Goal: Communication & Community: Share content

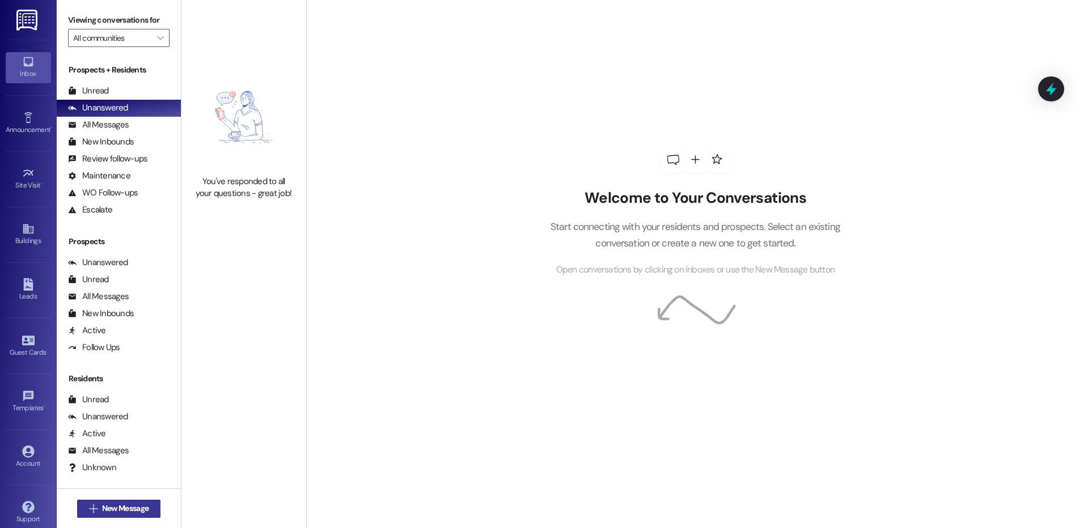
click at [111, 514] on span "New Message" at bounding box center [125, 509] width 46 height 12
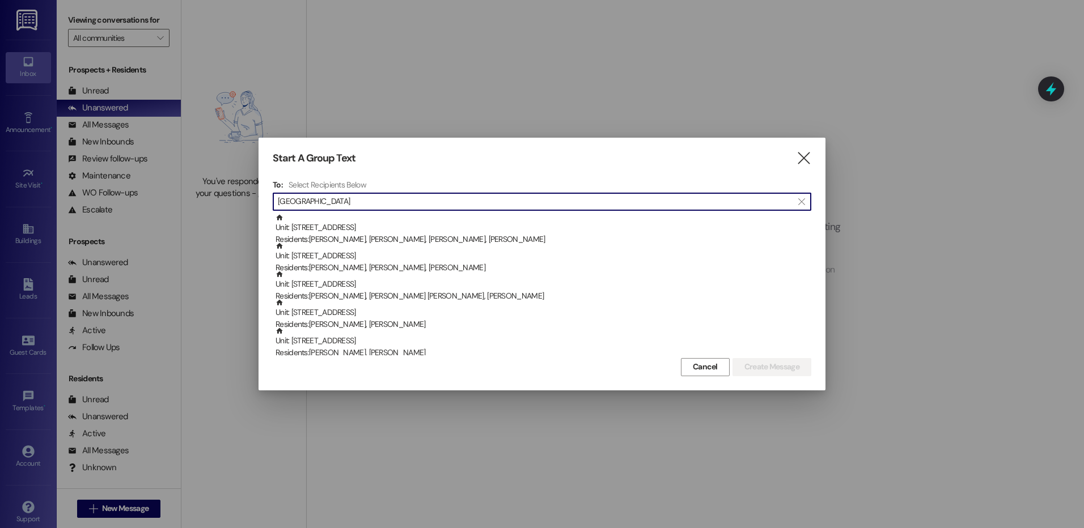
scroll to position [57, 0]
type input "[GEOGRAPHIC_DATA]"
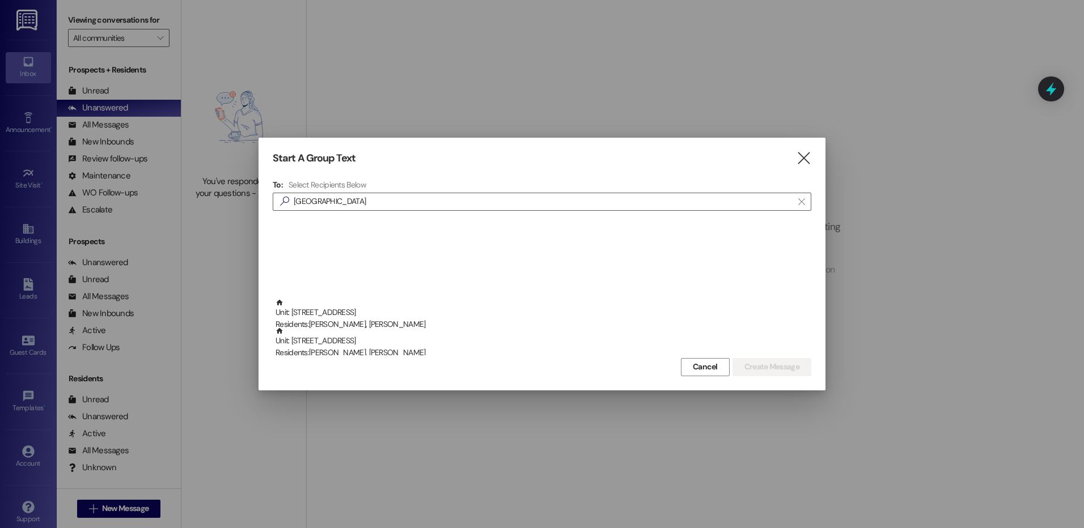
scroll to position [397, 0]
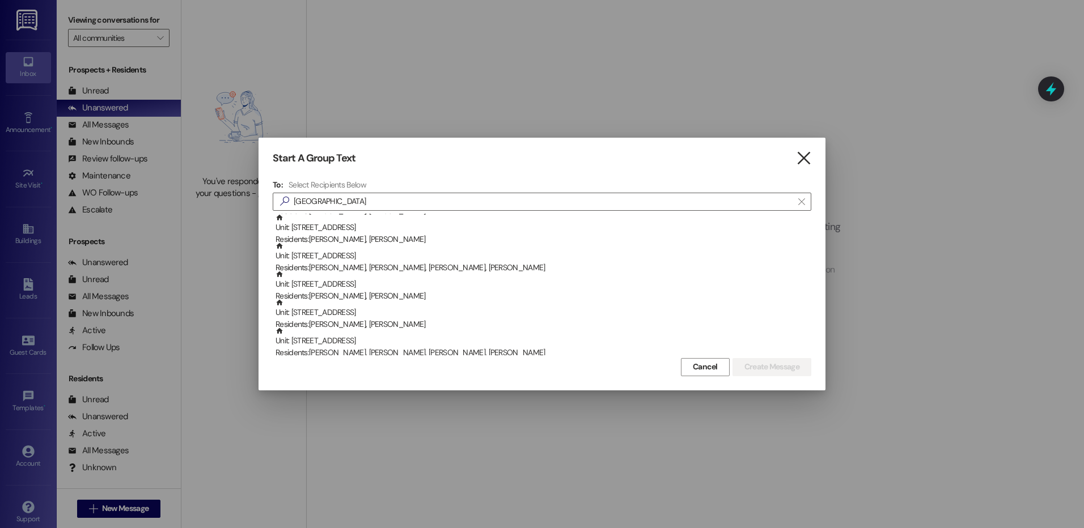
click at [802, 162] on icon "" at bounding box center [803, 158] width 15 height 12
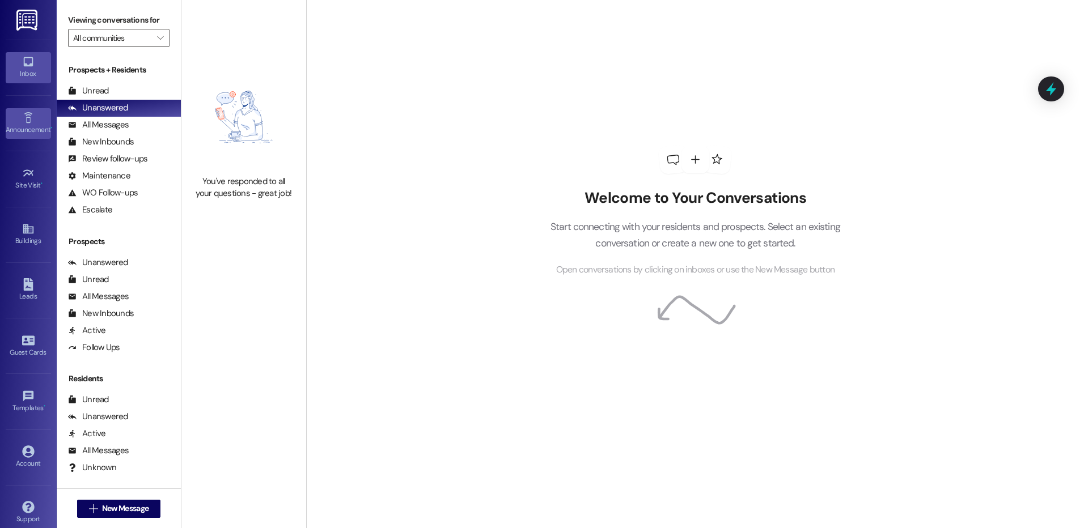
click at [27, 129] on div "Announcement •" at bounding box center [28, 129] width 57 height 11
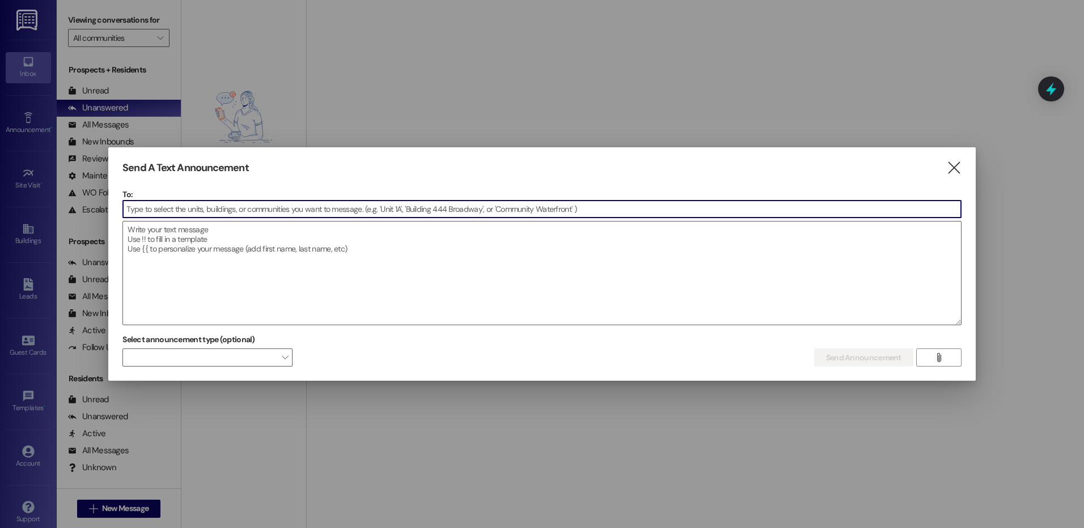
click at [203, 214] on input at bounding box center [542, 209] width 838 height 17
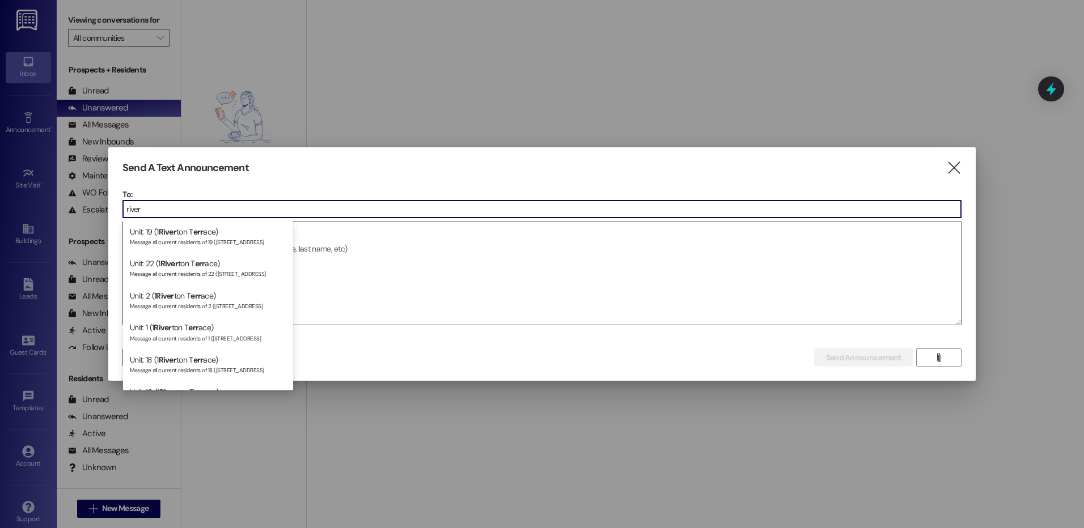
scroll to position [0, 0]
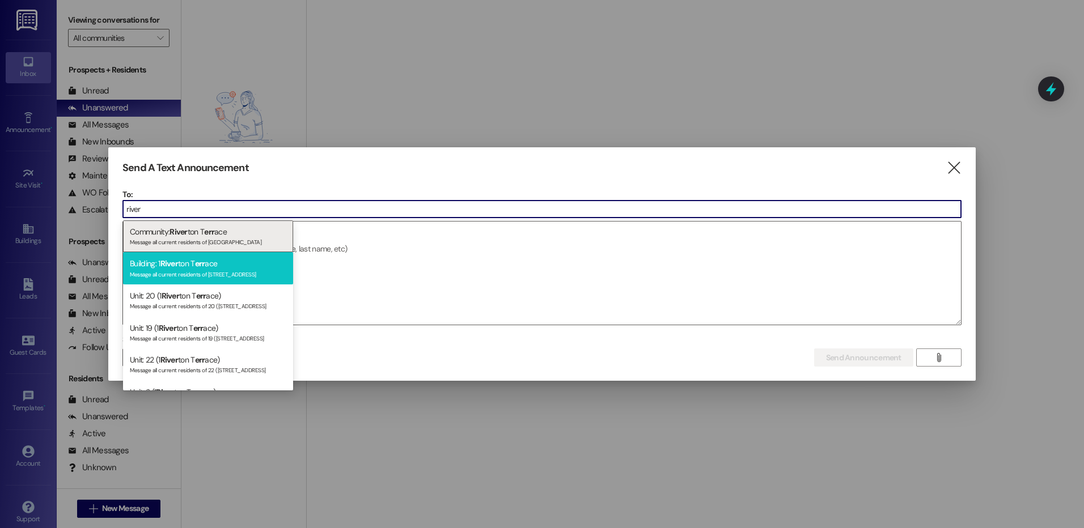
type input "river"
click at [221, 266] on div "Building: 1 River ton T err ace Message all current residents of [STREET_ADDRES…" at bounding box center [208, 268] width 170 height 32
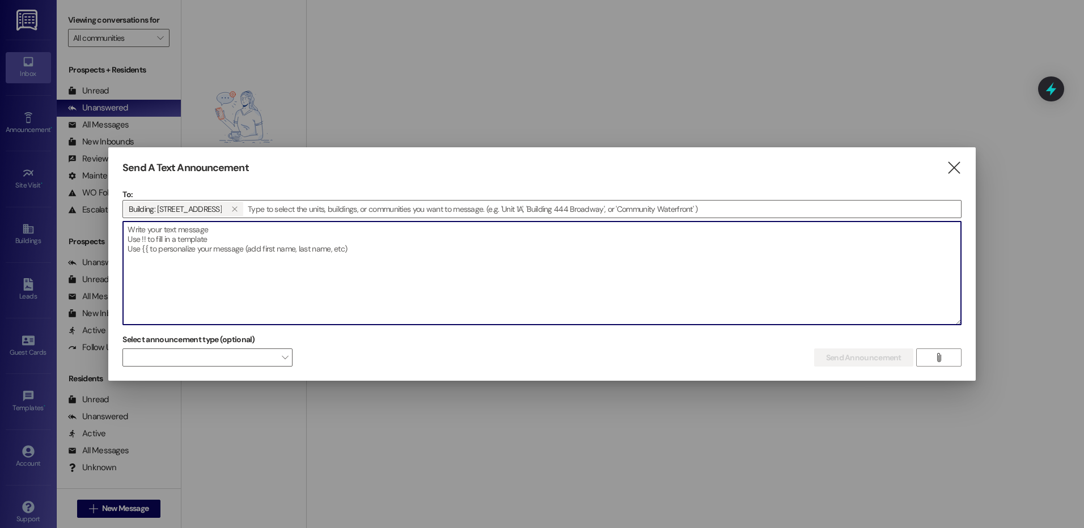
click at [373, 253] on textarea at bounding box center [542, 273] width 838 height 103
drag, startPoint x: 370, startPoint y: 249, endPoint x: 95, endPoint y: 222, distance: 276.3
click at [95, 222] on div "Send A Text Announcement  To: Building: [STREET_ADDRESS]   Drop image file h…" at bounding box center [542, 264] width 1084 height 528
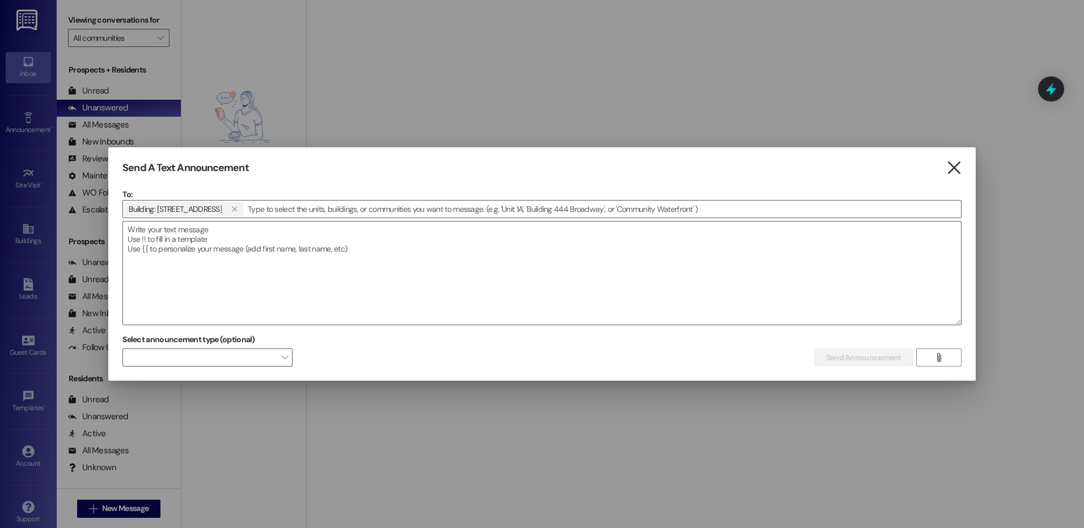
click at [947, 164] on icon "" at bounding box center [953, 168] width 15 height 12
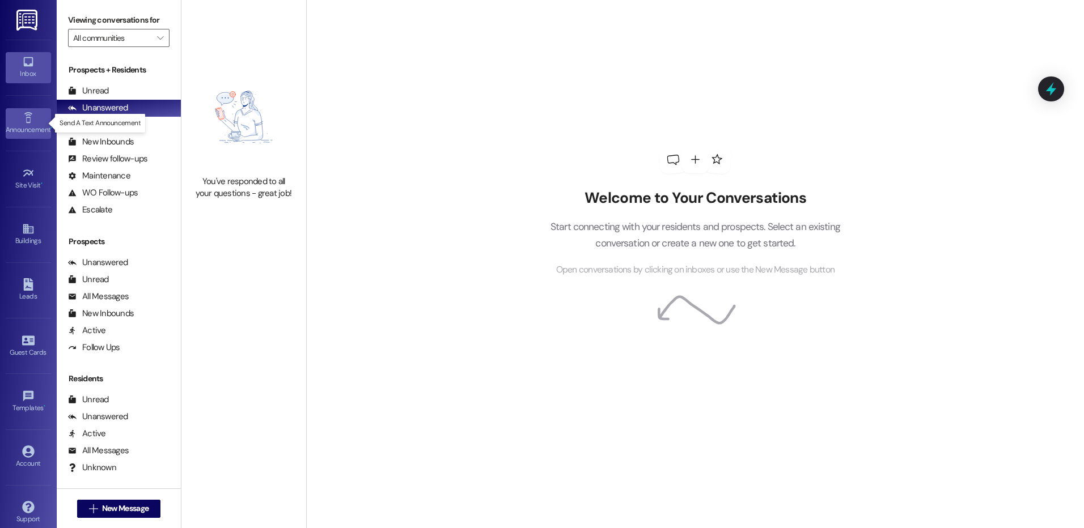
click at [20, 127] on div "Announcement •" at bounding box center [28, 129] width 57 height 11
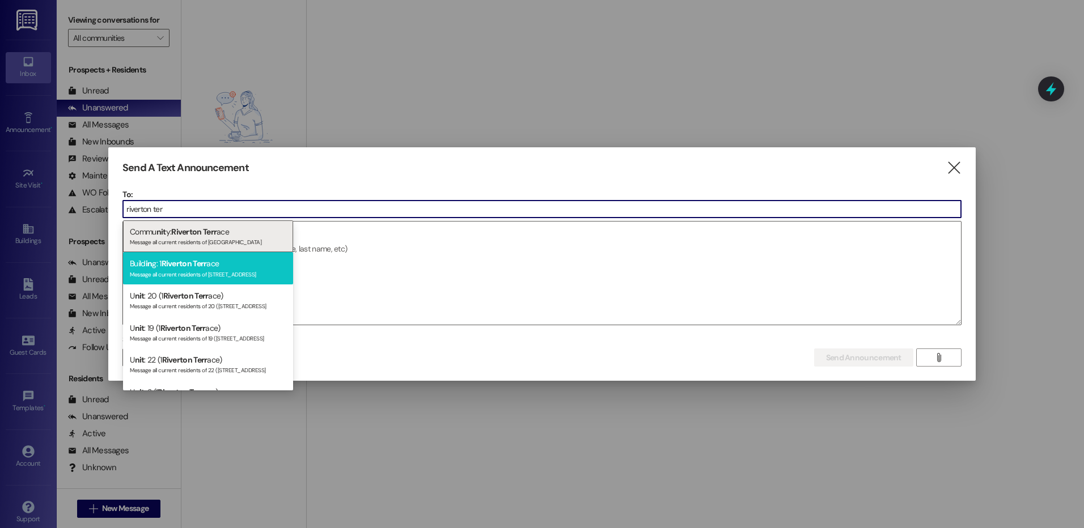
type input "riverton ter"
click at [175, 266] on span "Riverton Terr" at bounding box center [184, 263] width 45 height 10
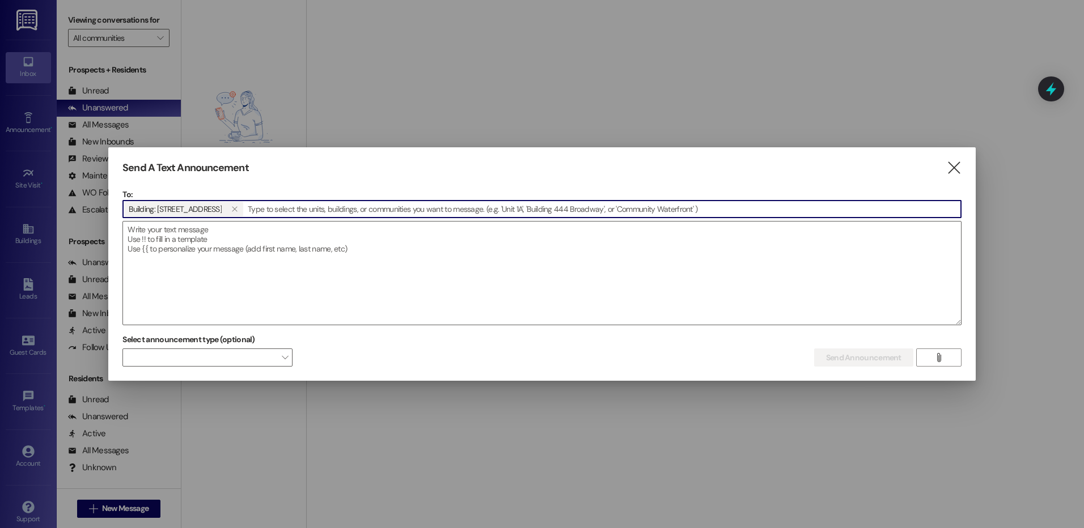
click at [275, 168] on div "Send A Text Announcement" at bounding box center [524, 168] width 805 height 13
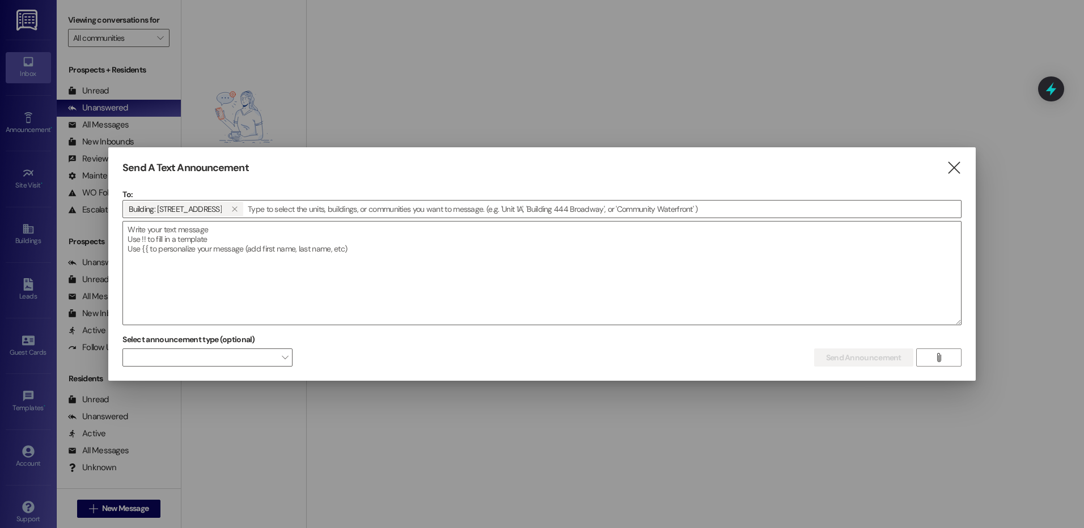
click at [943, 166] on div "Send A Text Announcement " at bounding box center [541, 168] width 839 height 13
click at [958, 170] on icon "" at bounding box center [953, 168] width 15 height 12
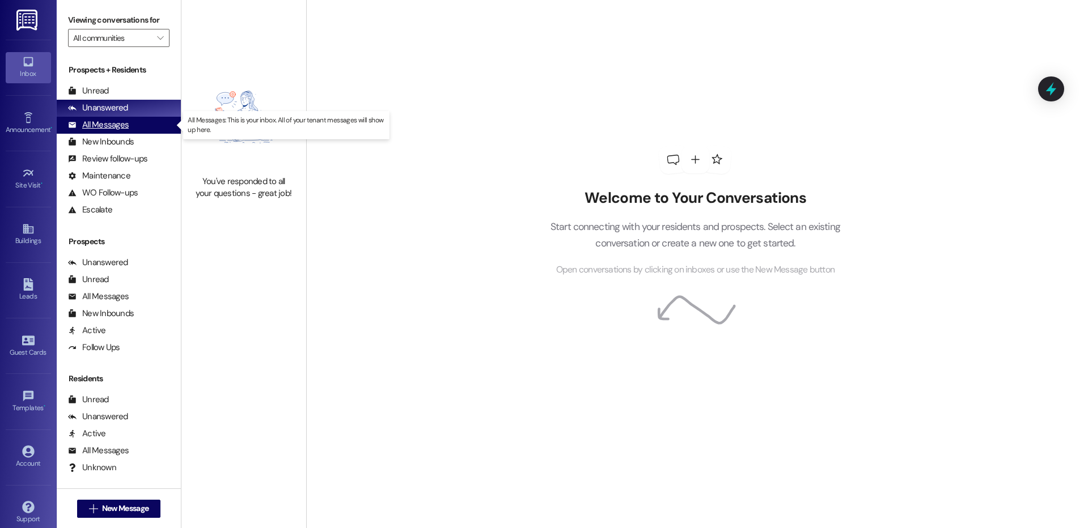
click at [107, 124] on div "All Messages" at bounding box center [98, 125] width 61 height 12
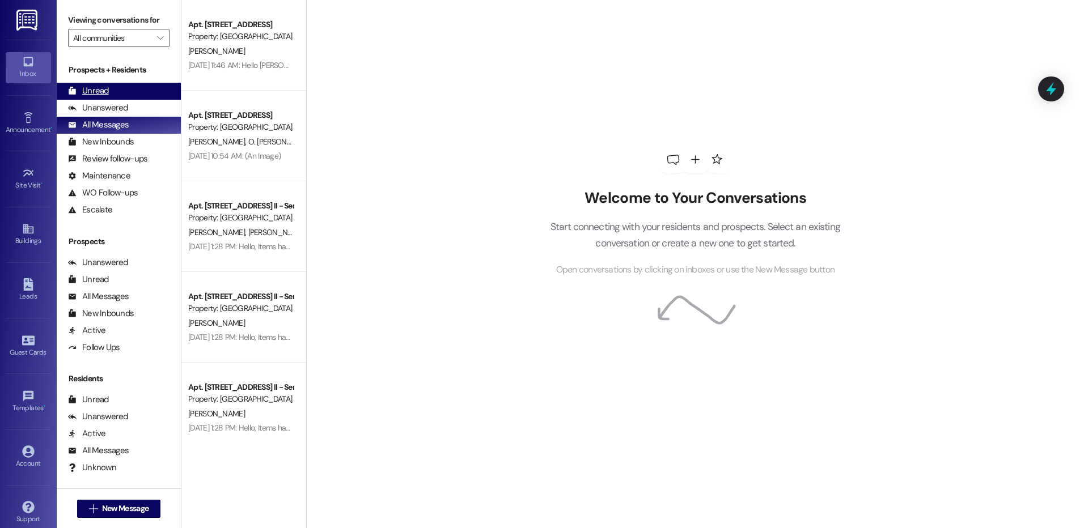
click at [111, 87] on div "Unread (0)" at bounding box center [119, 91] width 124 height 17
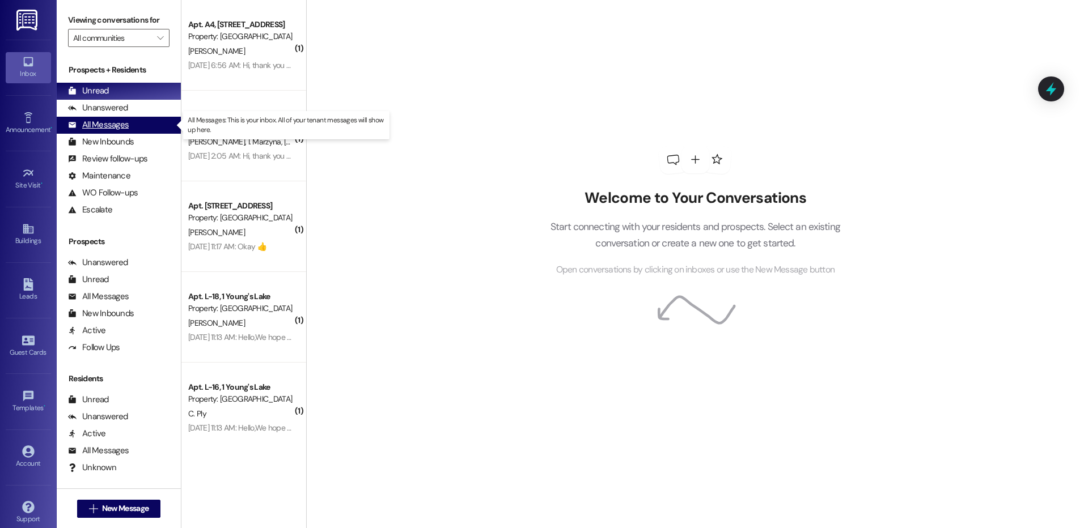
click at [112, 121] on div "All Messages" at bounding box center [98, 125] width 61 height 12
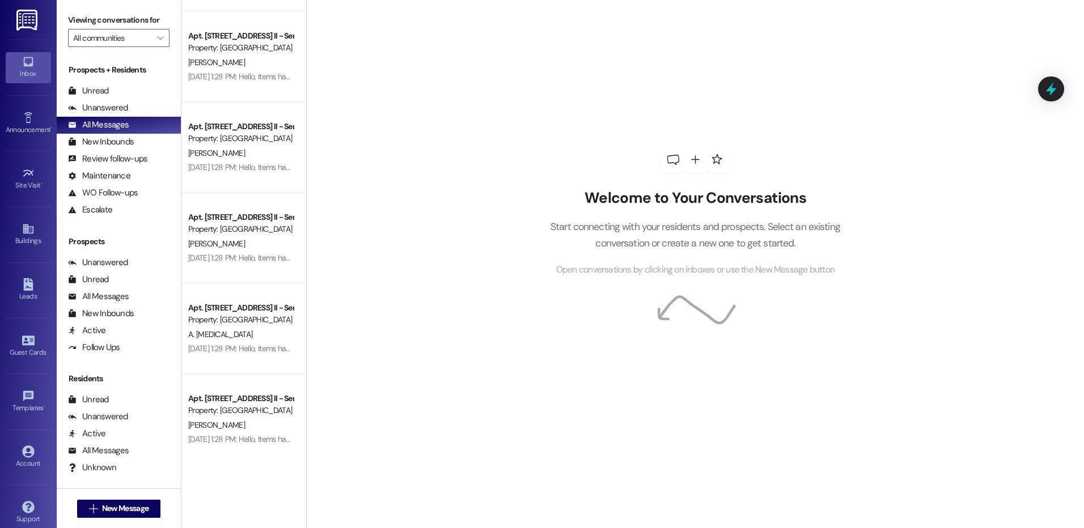
scroll to position [1190, 0]
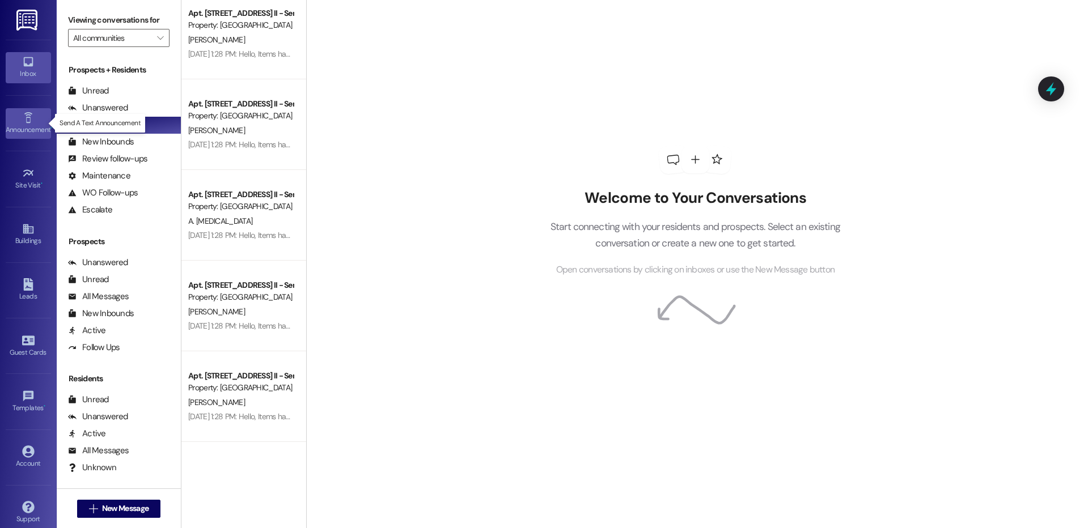
click at [22, 122] on icon at bounding box center [28, 118] width 12 height 12
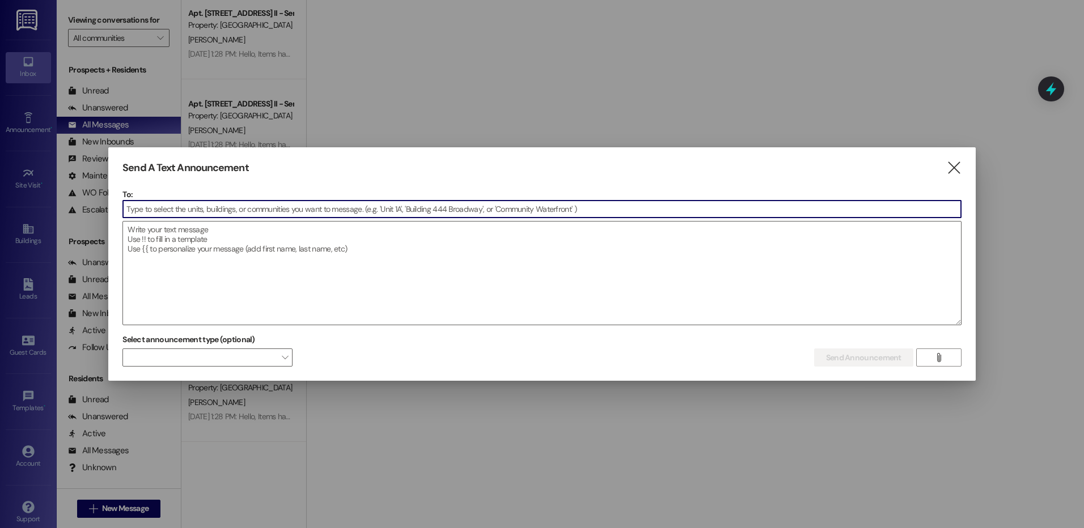
click at [196, 206] on input at bounding box center [542, 209] width 838 height 17
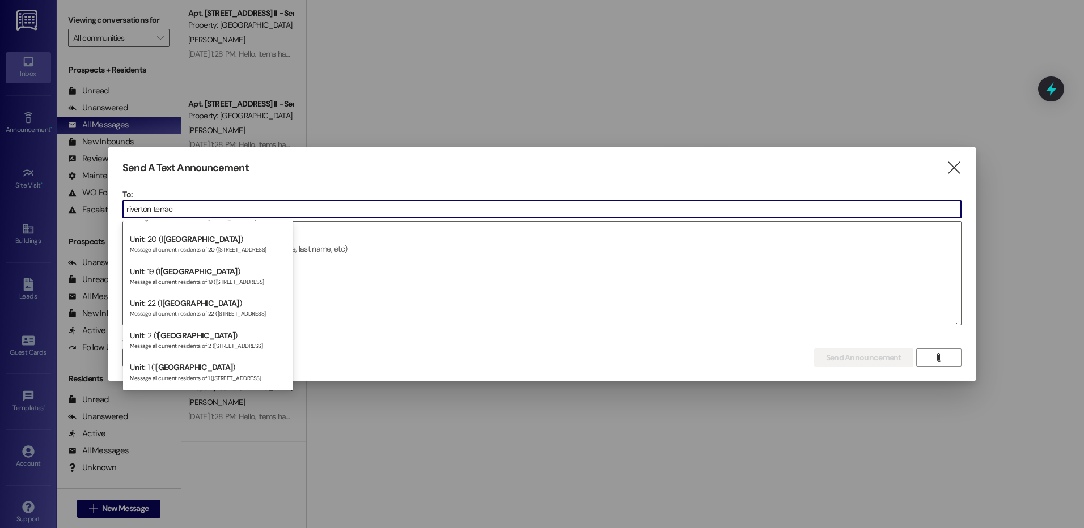
scroll to position [0, 0]
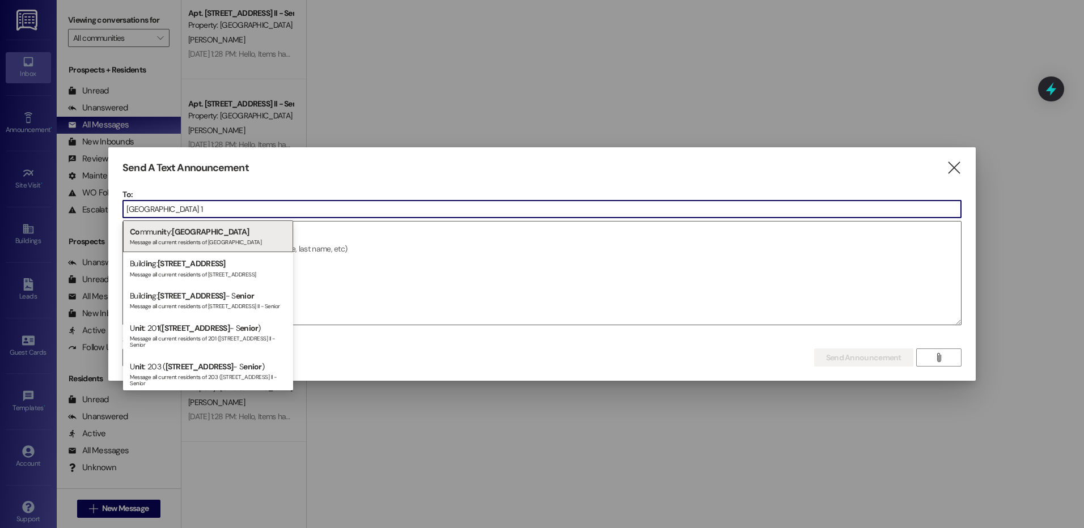
type input "riverton terrace 1"
click at [209, 289] on div "Build in g: 1 Riverton Terrace II - S enior Message all current residents of 1 …" at bounding box center [208, 301] width 170 height 32
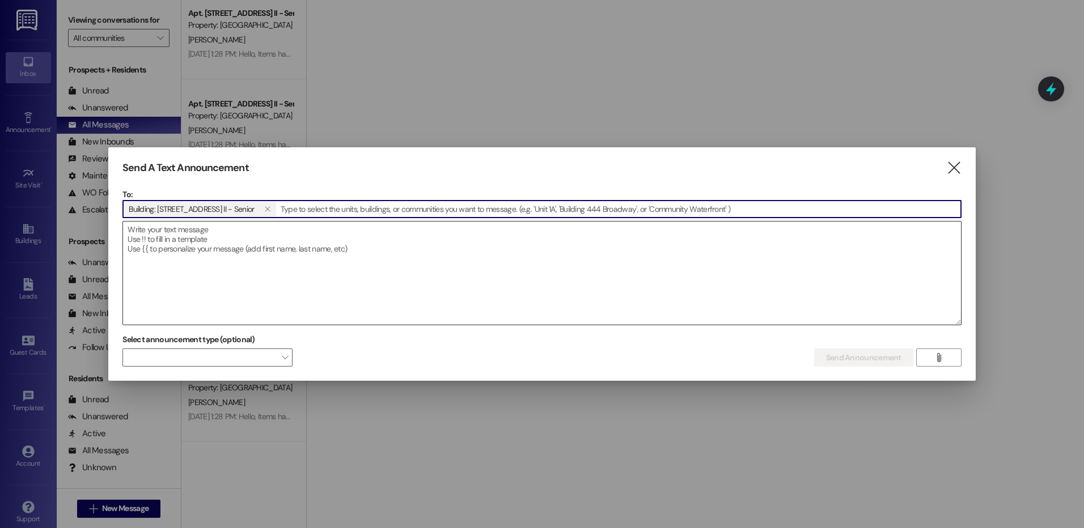
click at [354, 244] on textarea at bounding box center [542, 273] width 838 height 103
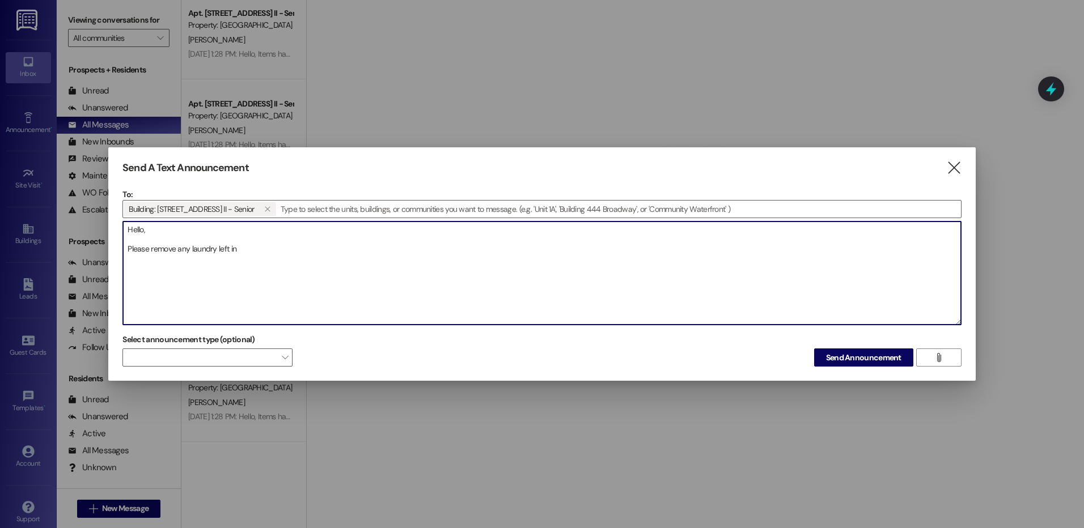
click at [248, 248] on textarea "Hello, Please remove any laundry left in" at bounding box center [542, 273] width 838 height 103
click at [147, 248] on textarea "Hello, Please remove any laundry left in dryer" at bounding box center [542, 273] width 838 height 103
click at [285, 358] on span "" at bounding box center [285, 358] width 6 height 18
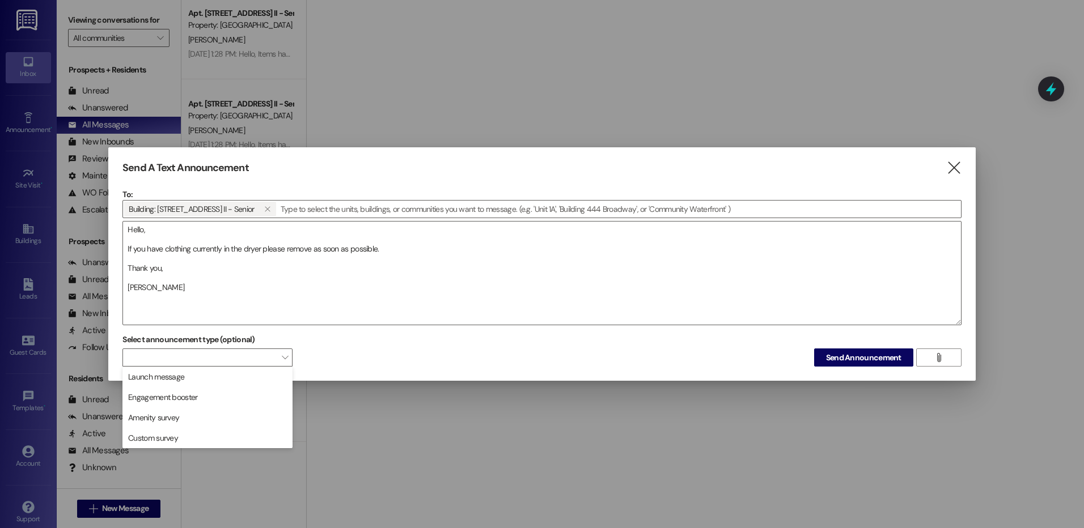
click at [367, 351] on div "Select announcement type (optional)  Send Announcement " at bounding box center [541, 349] width 839 height 36
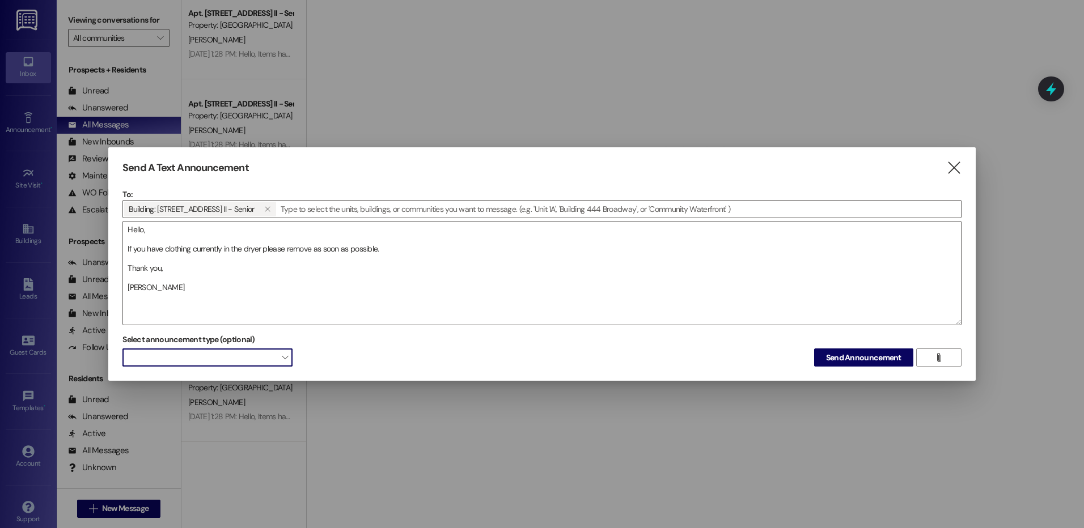
click at [284, 359] on span "" at bounding box center [285, 358] width 6 height 18
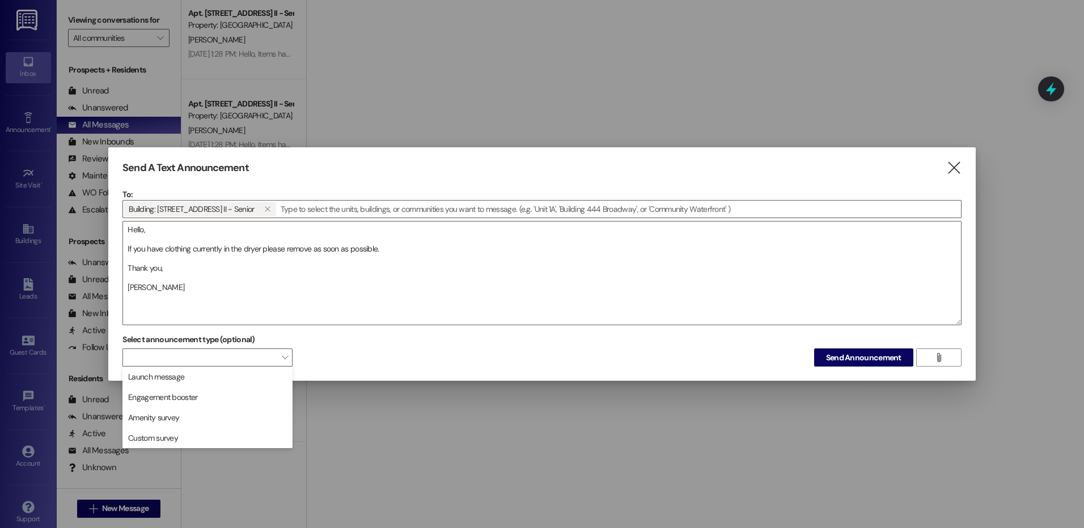
click at [306, 350] on div "Select announcement type (optional)  Send Announcement " at bounding box center [541, 349] width 839 height 36
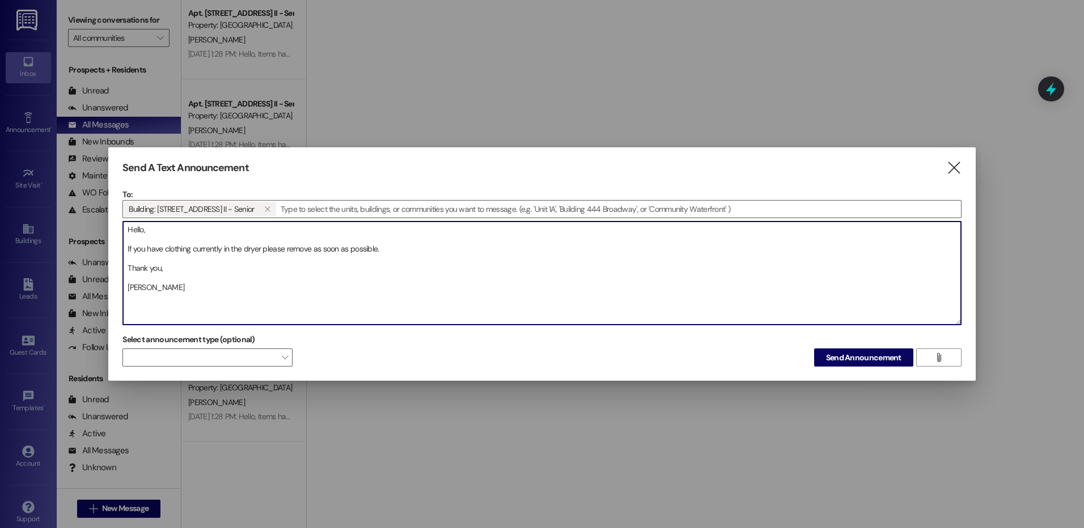
click at [205, 286] on textarea "Hello, If you have clothing currently in the dryer please remove as soon as pos…" at bounding box center [542, 273] width 838 height 103
drag, startPoint x: 205, startPoint y: 286, endPoint x: 96, endPoint y: 283, distance: 109.4
click at [96, 283] on div "Send A Text Announcement  To: Building: 1 Riverton Terrace II - Senior   Dro…" at bounding box center [542, 264] width 1084 height 528
type textarea "Hello, If you have clothing currently in the dryer please remove as soon as pos…"
click at [832, 358] on span "Send Announcement" at bounding box center [863, 358] width 75 height 12
